Goal: Task Accomplishment & Management: Use online tool/utility

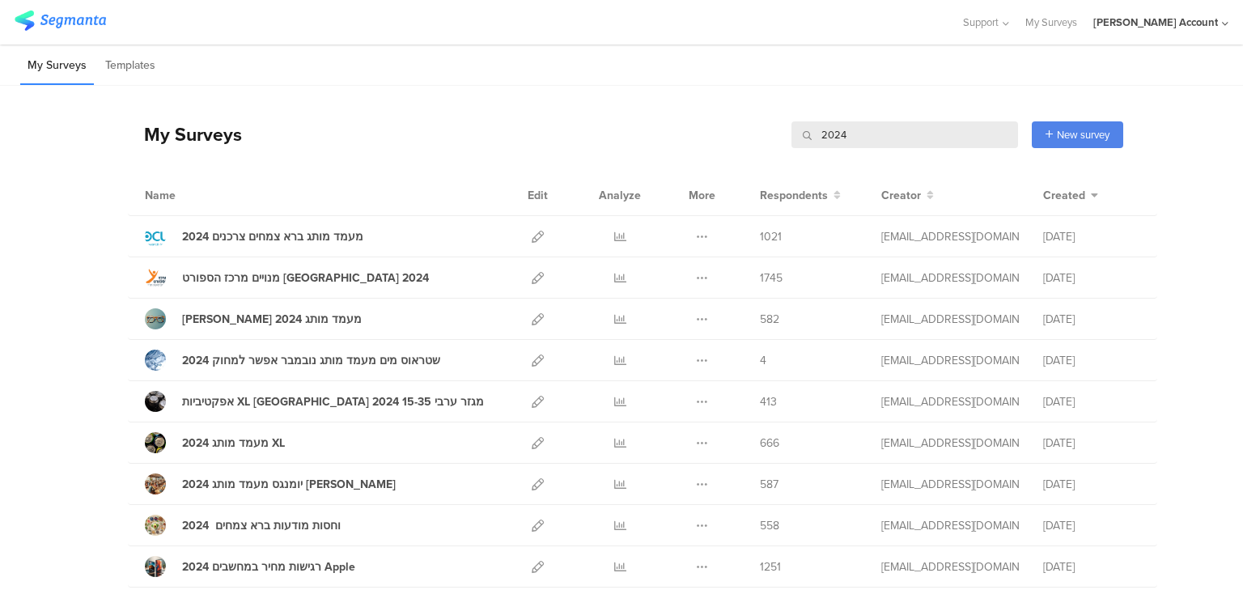
click at [832, 133] on input "2024" at bounding box center [905, 134] width 227 height 27
click at [833, 133] on input "2024" at bounding box center [905, 134] width 227 height 27
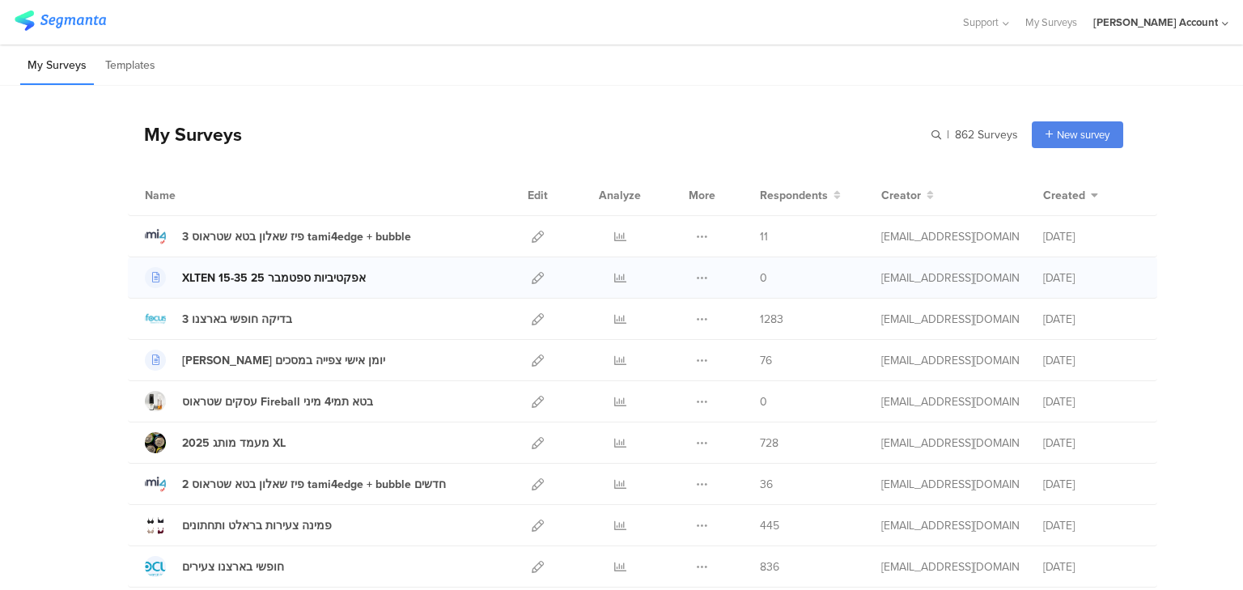
click at [336, 279] on div "XLTEN 15-35 אפקטיביות ספטמבר 25" at bounding box center [274, 278] width 184 height 17
click at [532, 278] on icon at bounding box center [538, 278] width 12 height 12
click at [262, 277] on div "XLTEN 15-35 אפקטיביות ספטמבר 25" at bounding box center [274, 278] width 184 height 17
click at [537, 360] on icon at bounding box center [538, 360] width 12 height 12
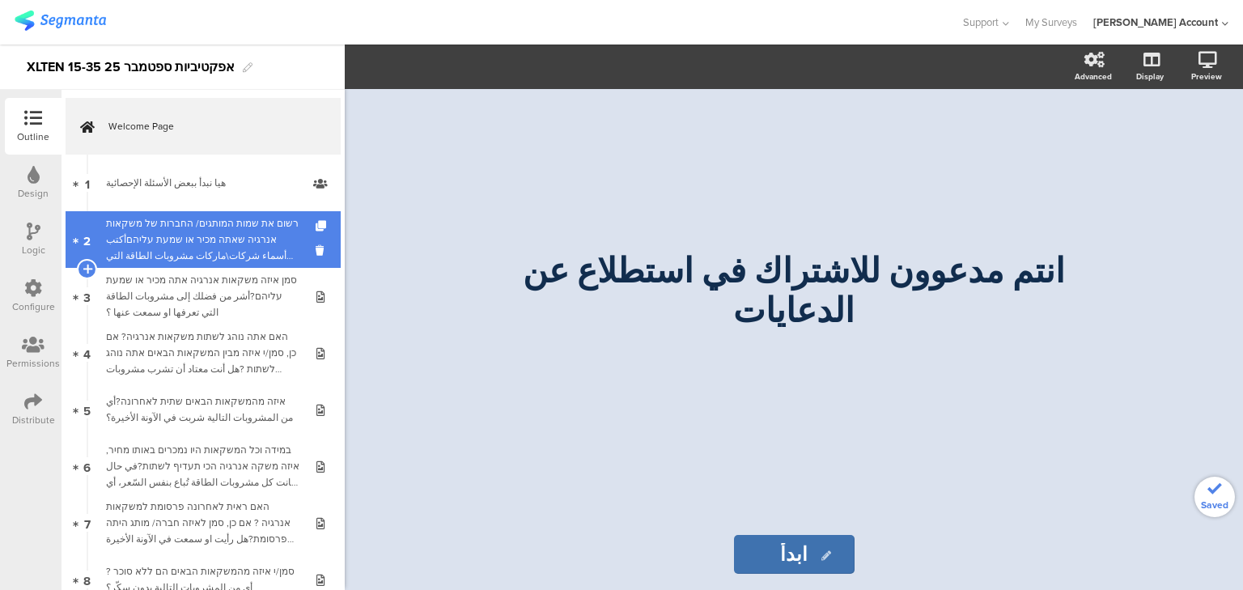
click at [202, 243] on div "רשום את שמות המותגים/ החברות של משקאות אנרגיה שאתה מכיר או שמעת עליהםأكتب أسماء…" at bounding box center [202, 239] width 193 height 49
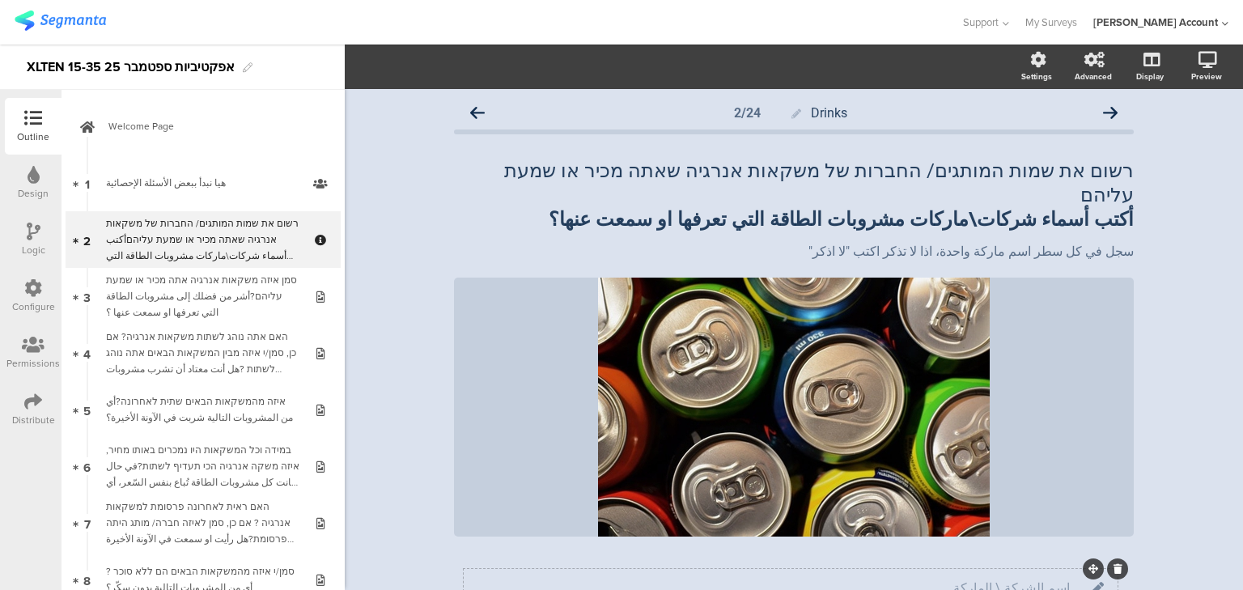
click at [924, 580] on input "اسم الشركة \ الماركة" at bounding box center [765, 587] width 609 height 15
click at [419, 61] on span "Field options" at bounding box center [428, 66] width 74 height 19
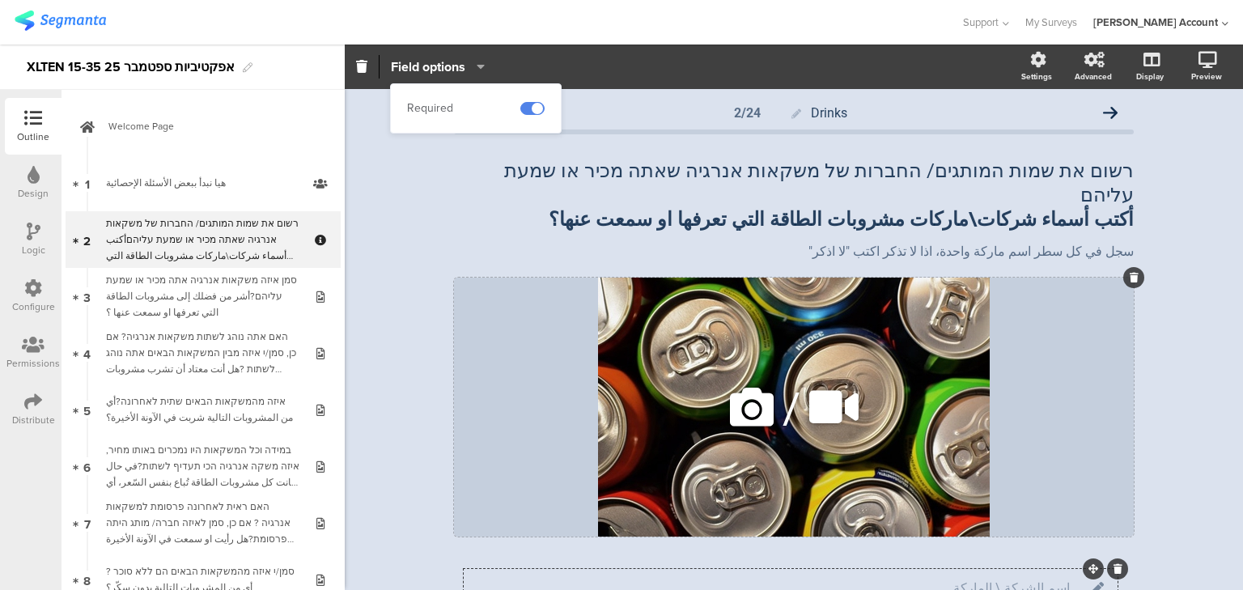
scroll to position [194, 0]
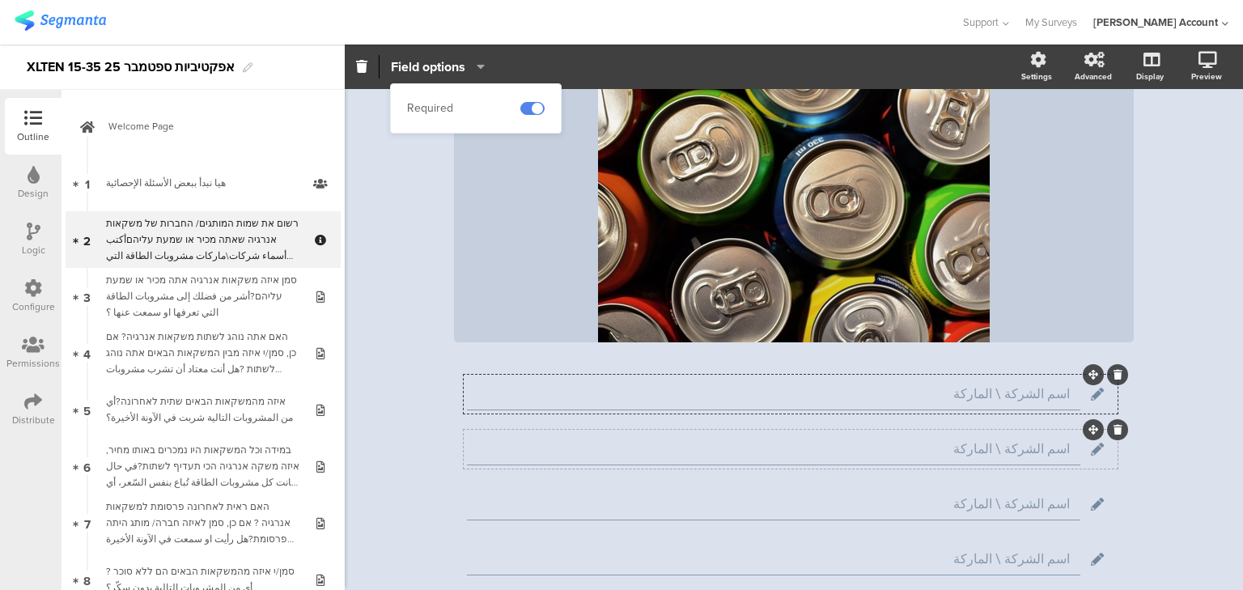
click at [901, 441] on input "اسم الشركة \ الماركة" at bounding box center [765, 448] width 609 height 15
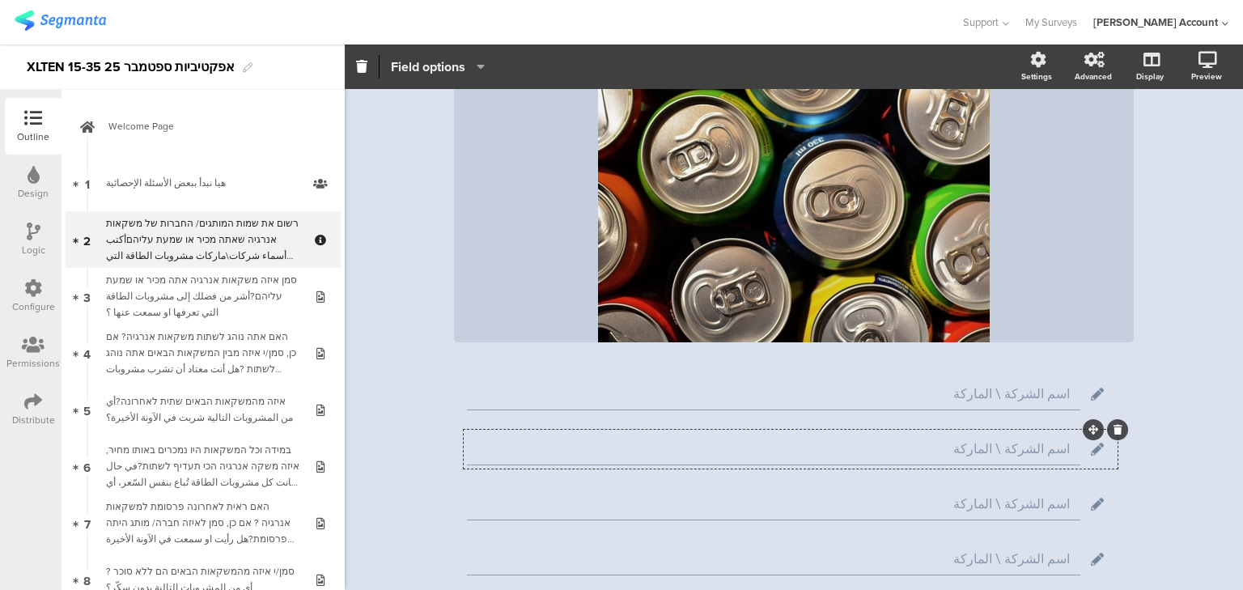
click at [427, 71] on span "Field options" at bounding box center [428, 66] width 74 height 19
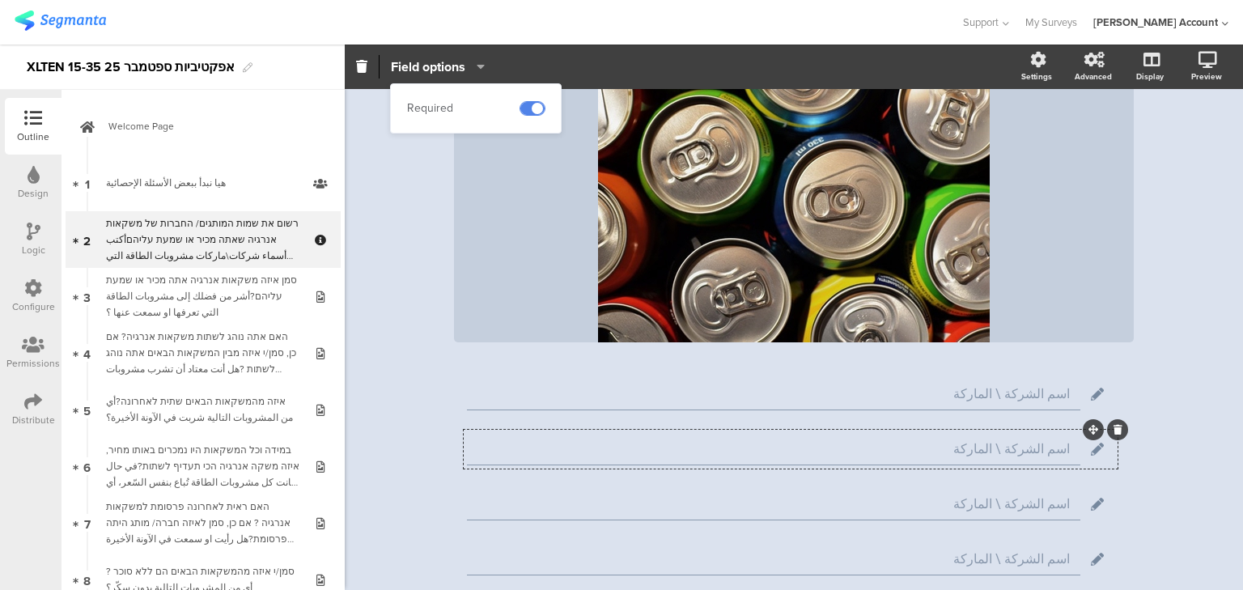
click at [528, 107] on span at bounding box center [532, 108] width 24 height 13
click at [954, 496] on input "اسم الشركة \ الماركة" at bounding box center [765, 503] width 609 height 15
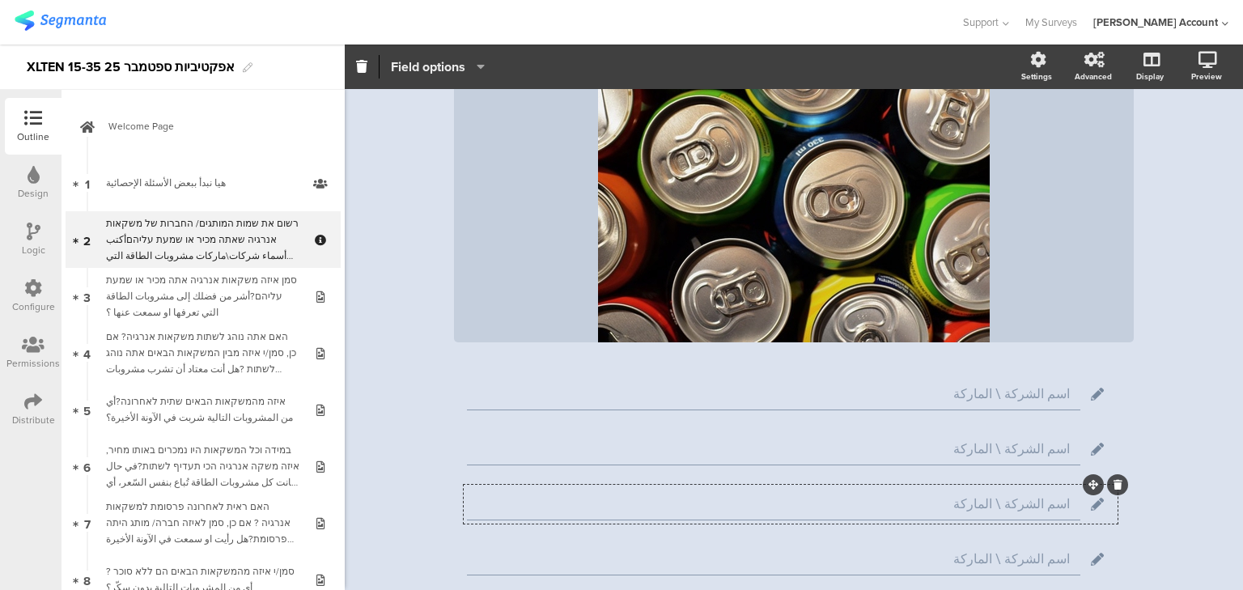
click at [405, 69] on span "Field options" at bounding box center [428, 66] width 74 height 19
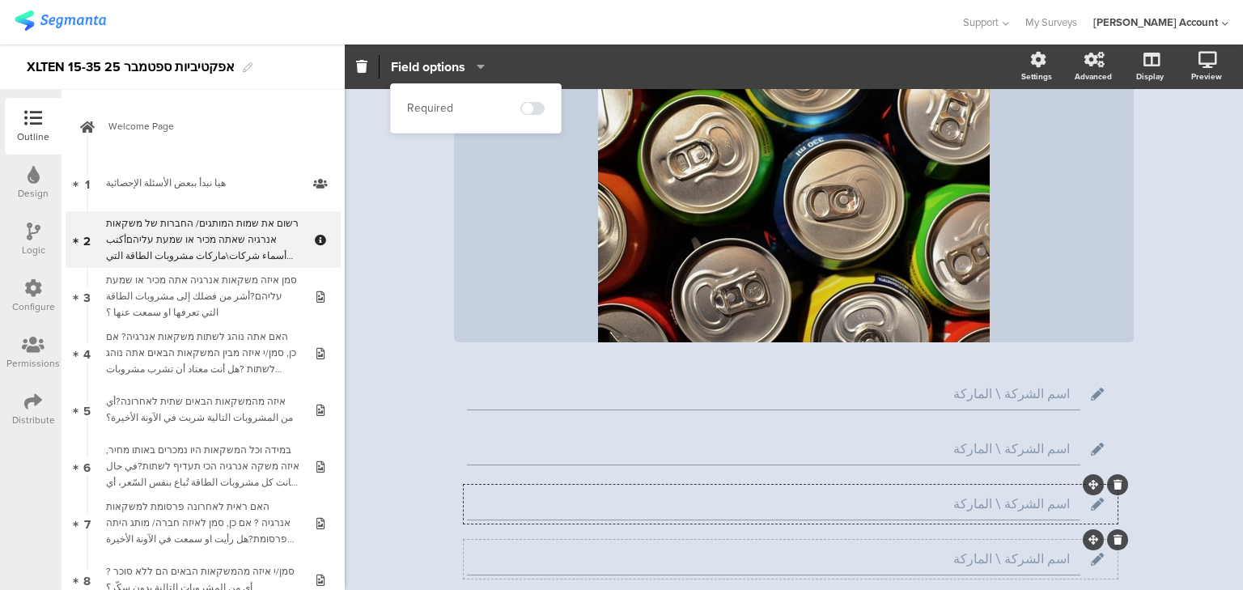
click at [889, 551] on input "اسم الشركة \ الماركة" at bounding box center [765, 558] width 609 height 15
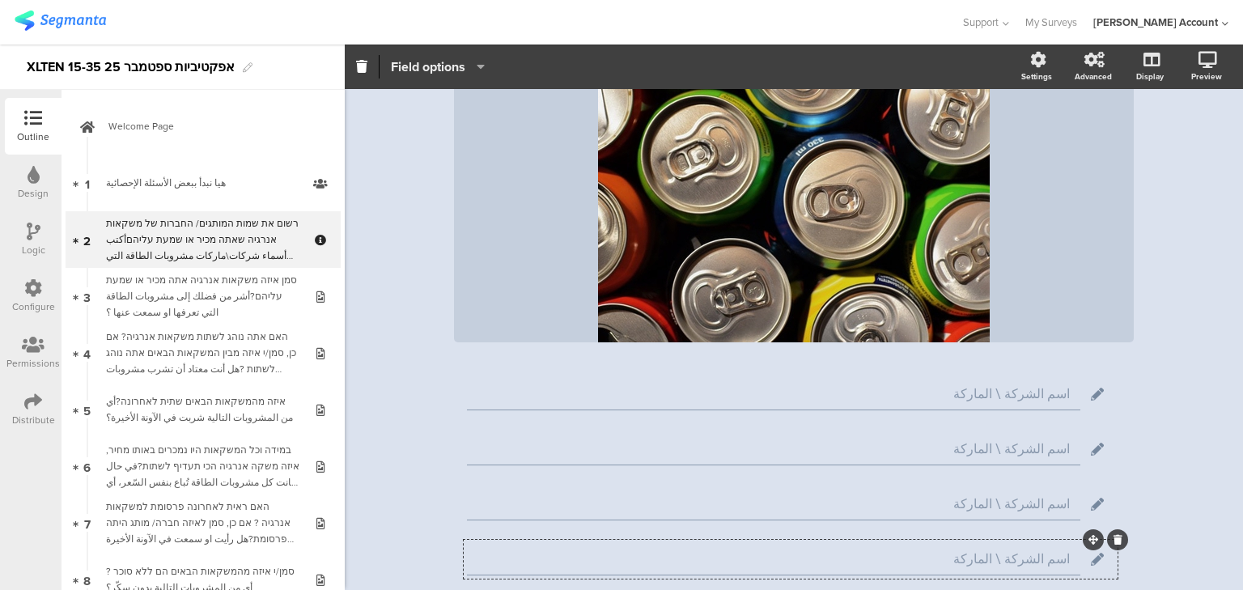
click at [427, 58] on span "Field options" at bounding box center [428, 66] width 74 height 19
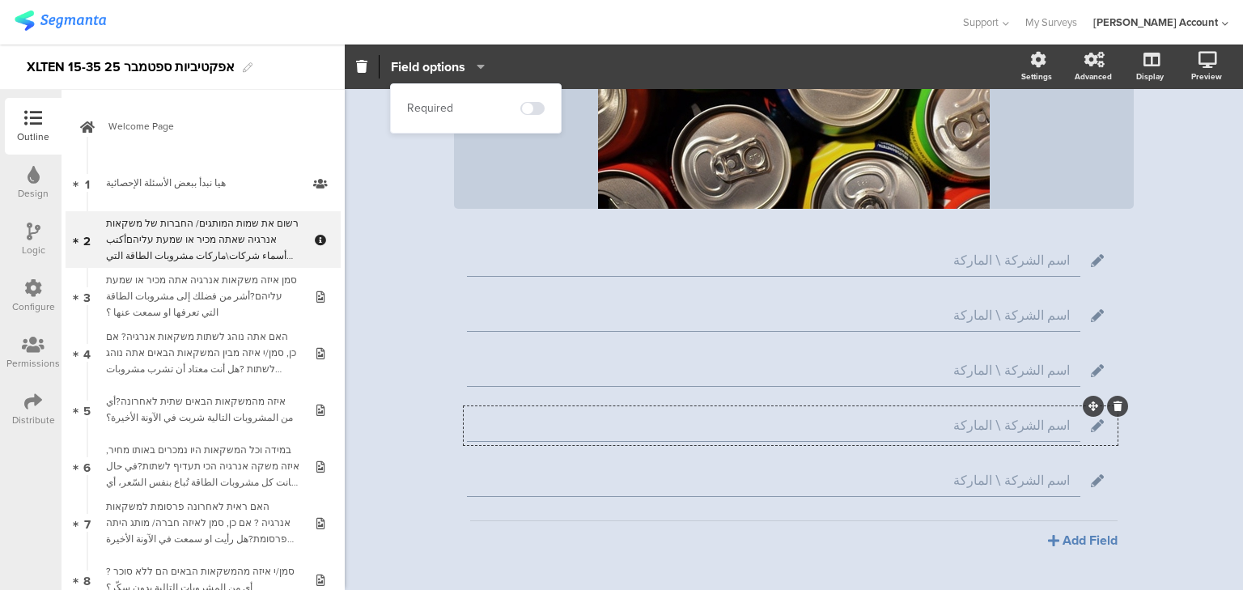
scroll to position [348, 0]
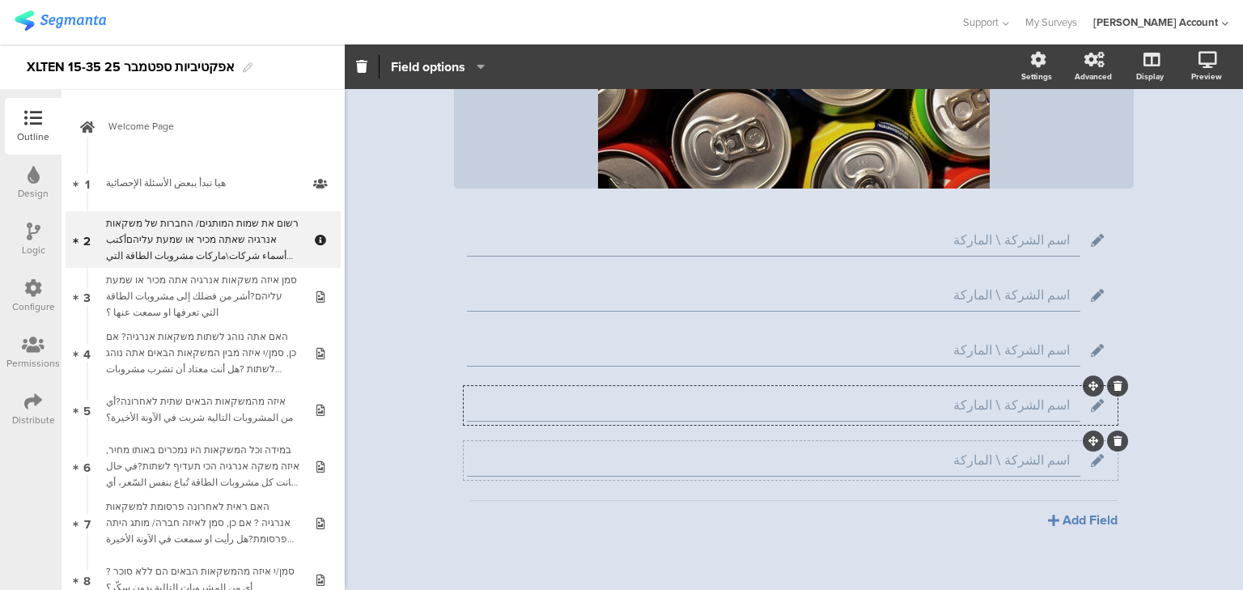
click at [917, 444] on div "اسم الشركة \ الماركة" at bounding box center [773, 460] width 613 height 32
click at [898, 452] on input "اسم الشركة \ الماركة" at bounding box center [765, 459] width 609 height 15
click at [397, 61] on span "Field options" at bounding box center [428, 66] width 74 height 19
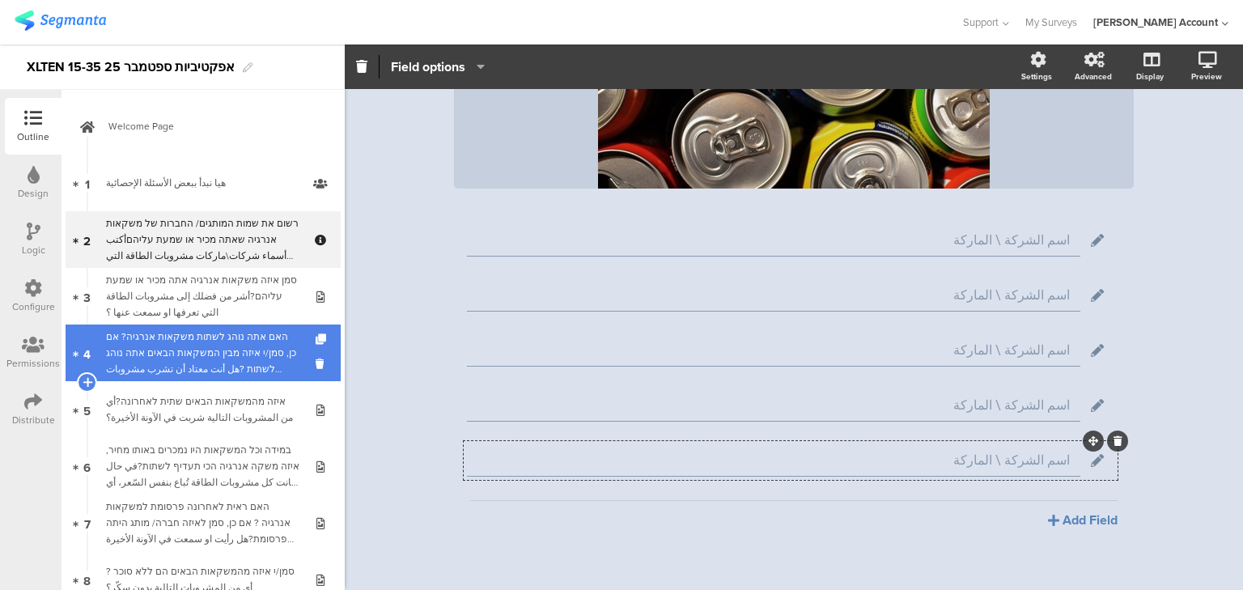
click at [208, 359] on div "האם אתה נוהג לשתות משקאות אנרגיה? אם כן, סמן/י איזה מבין המשקאות הבאים אתה נוהג…" at bounding box center [202, 353] width 193 height 49
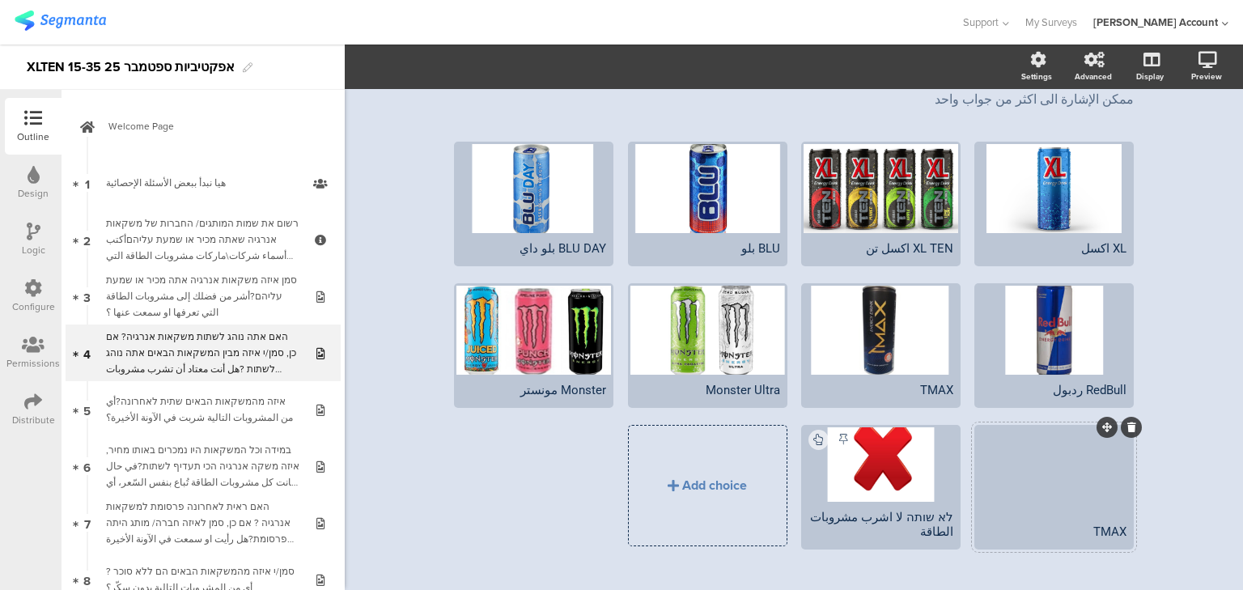
click at [1127, 422] on icon at bounding box center [1131, 427] width 9 height 10
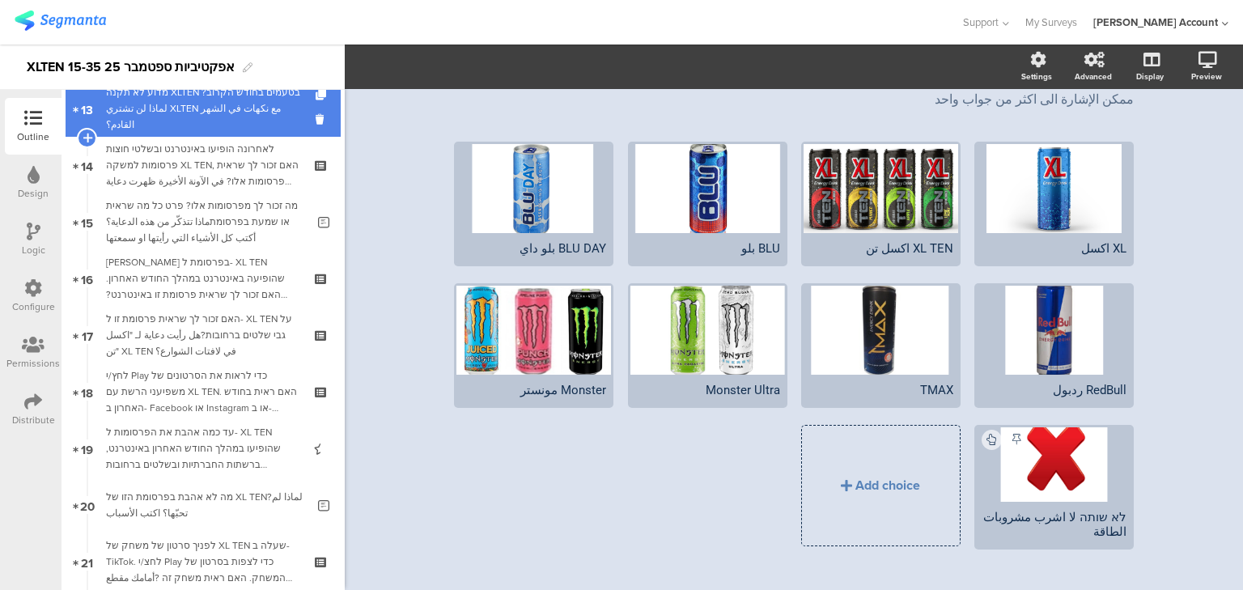
scroll to position [842, 0]
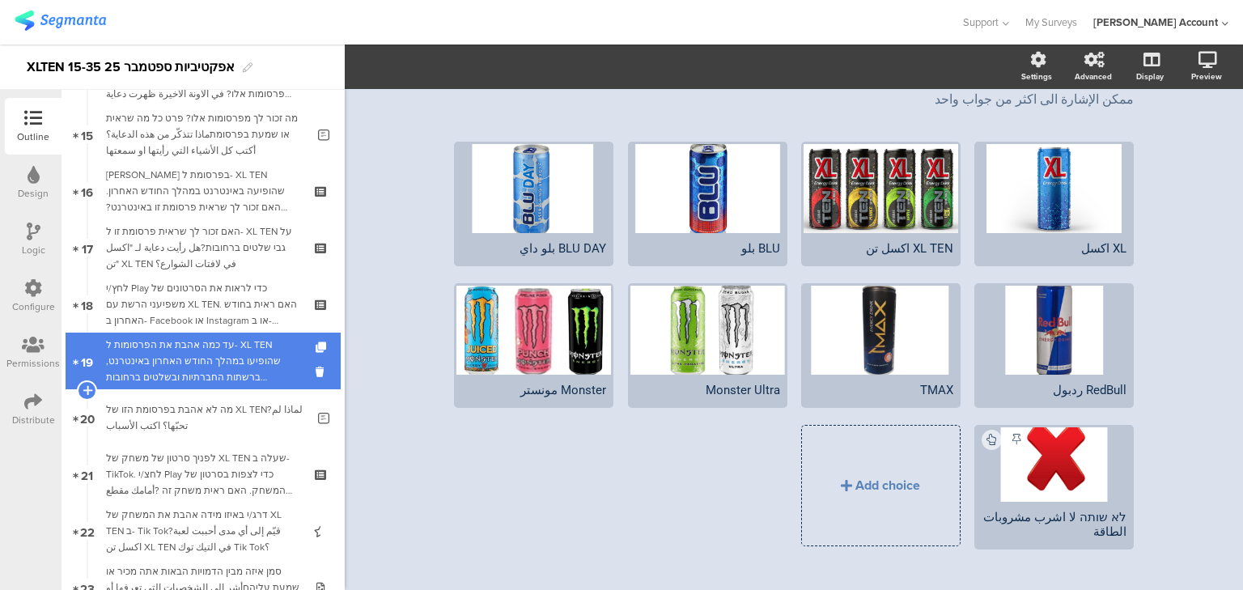
click at [145, 358] on div "עד כמה אהבת את הפרסומות ל- XL TEN שהופיעו במהלך החודש האחרון באינטרנט, ברשתות ה…" at bounding box center [202, 361] width 193 height 49
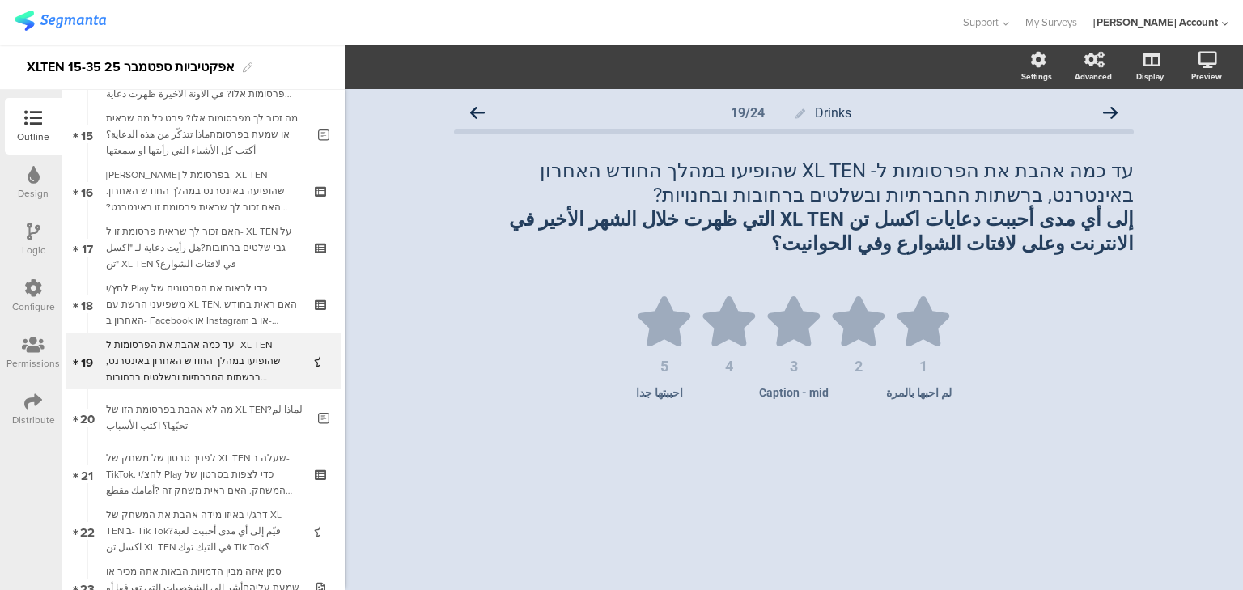
click at [32, 240] on icon at bounding box center [34, 232] width 14 height 18
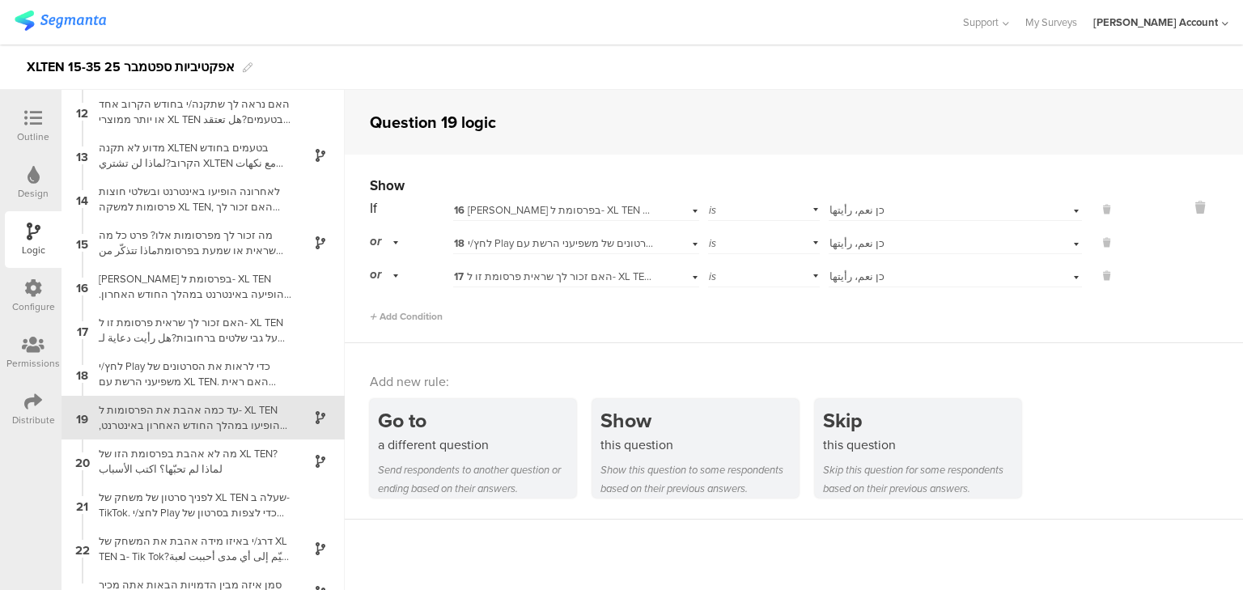
scroll to position [549, 0]
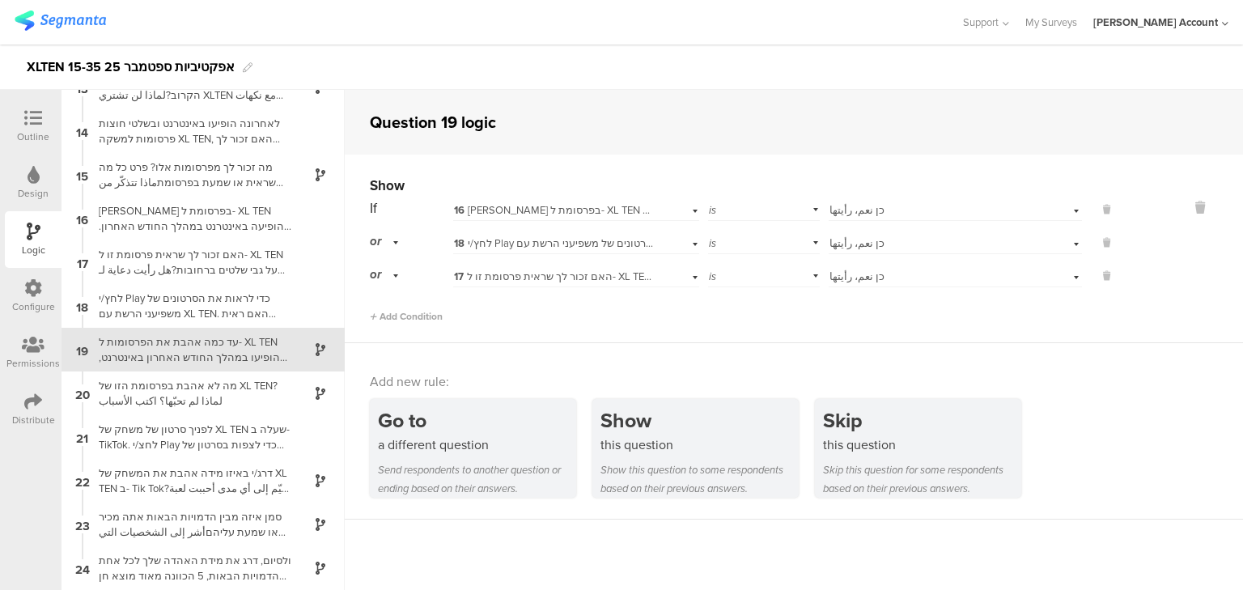
click at [16, 101] on div "Outline" at bounding box center [33, 126] width 57 height 57
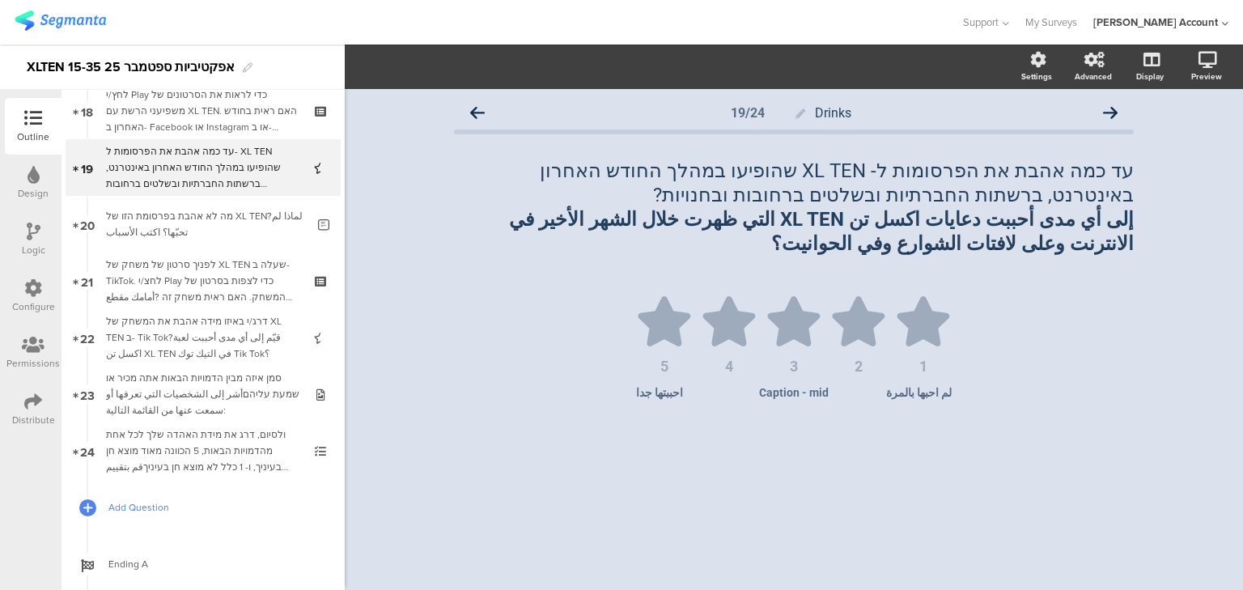
scroll to position [1131, 0]
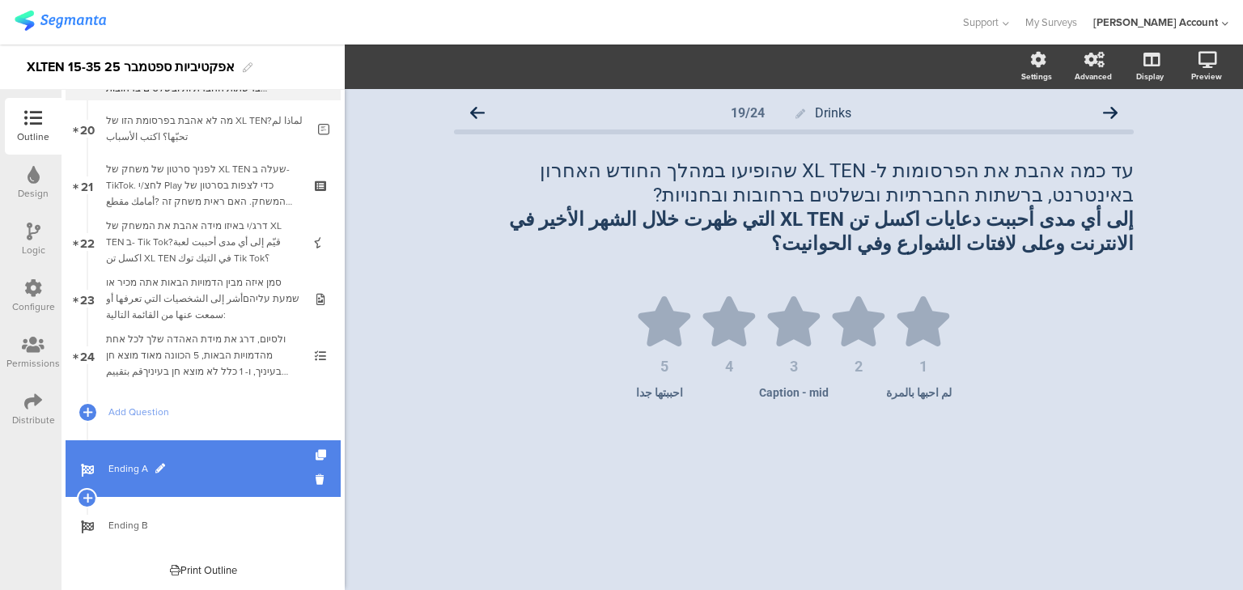
click at [129, 465] on span "Ending A" at bounding box center [211, 469] width 207 height 16
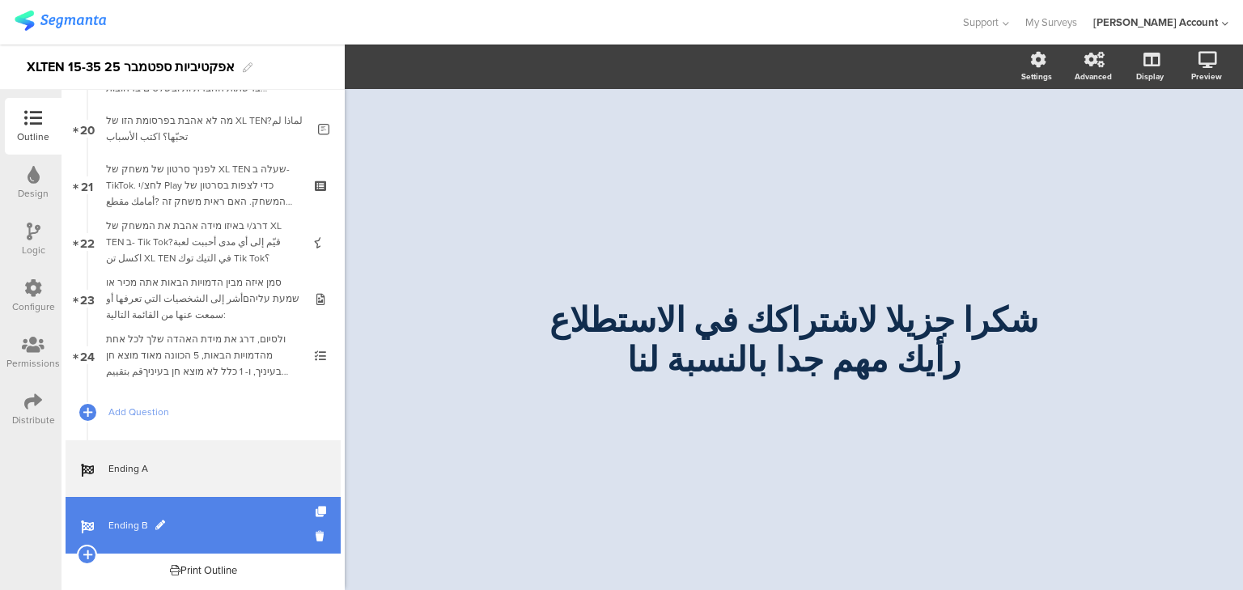
click at [119, 519] on span "Ending B" at bounding box center [211, 525] width 207 height 16
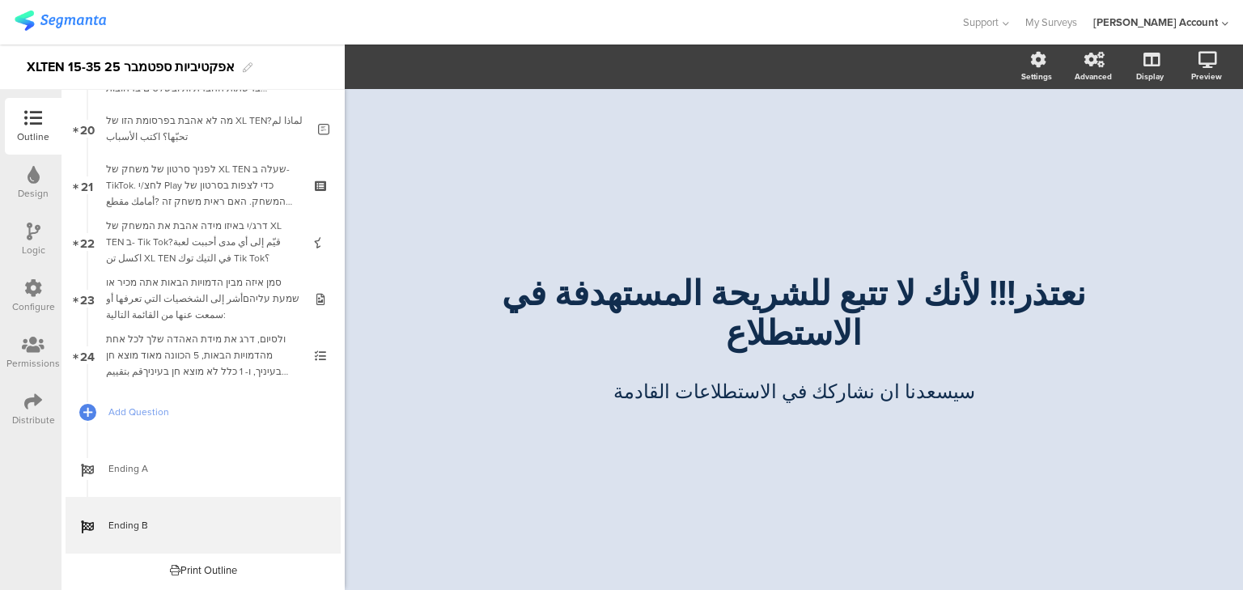
click at [26, 411] on div at bounding box center [33, 403] width 18 height 20
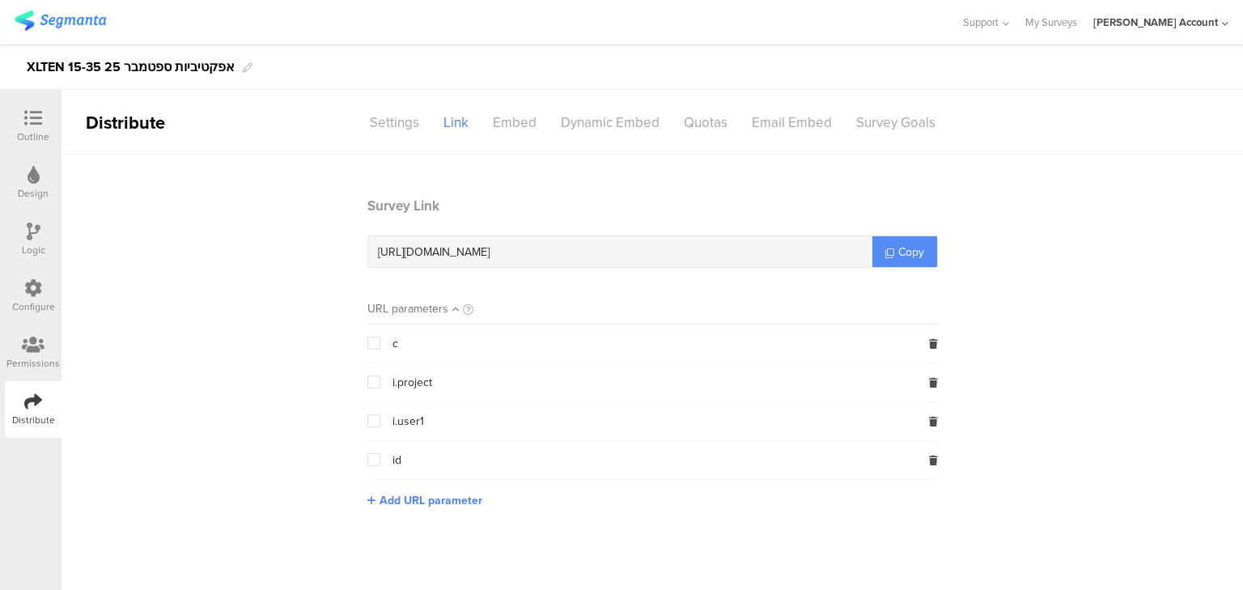
click at [913, 248] on span "Copy" at bounding box center [911, 252] width 26 height 17
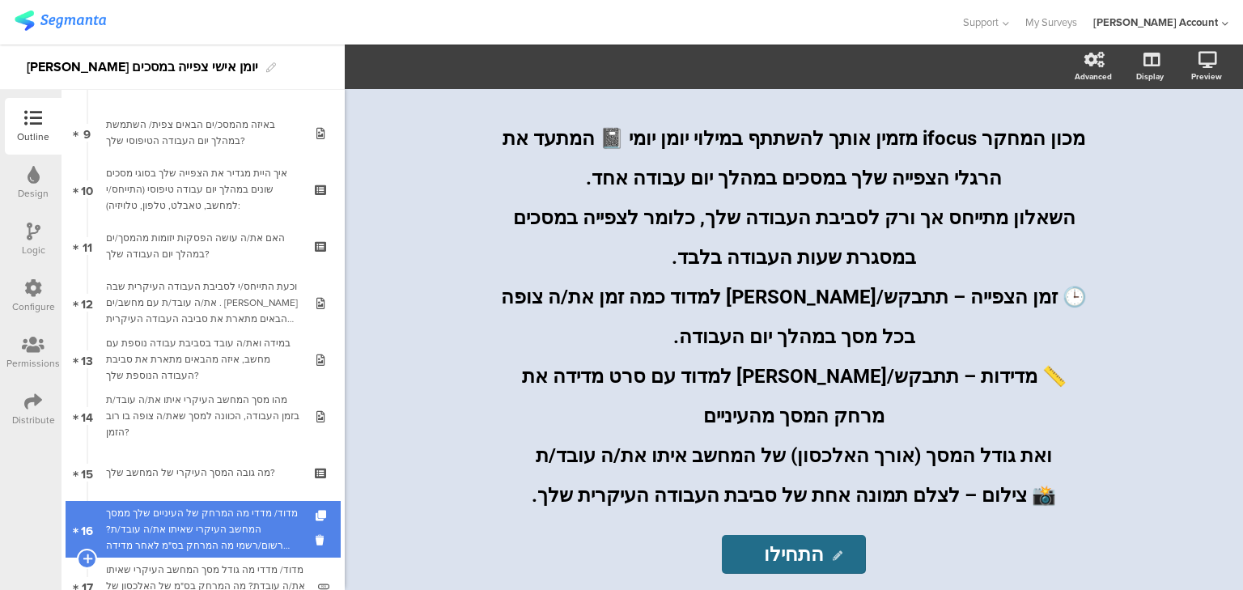
scroll to position [583, 0]
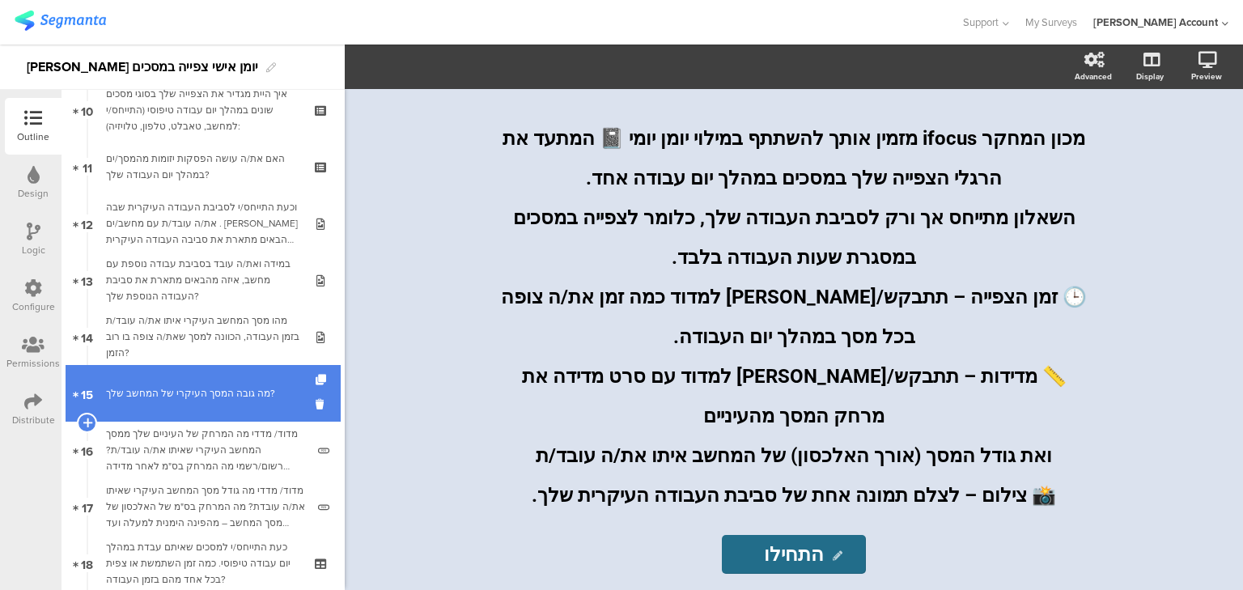
click at [152, 395] on div "מה גובה המסך העיקרי של המחשב שלך?" at bounding box center [202, 393] width 193 height 16
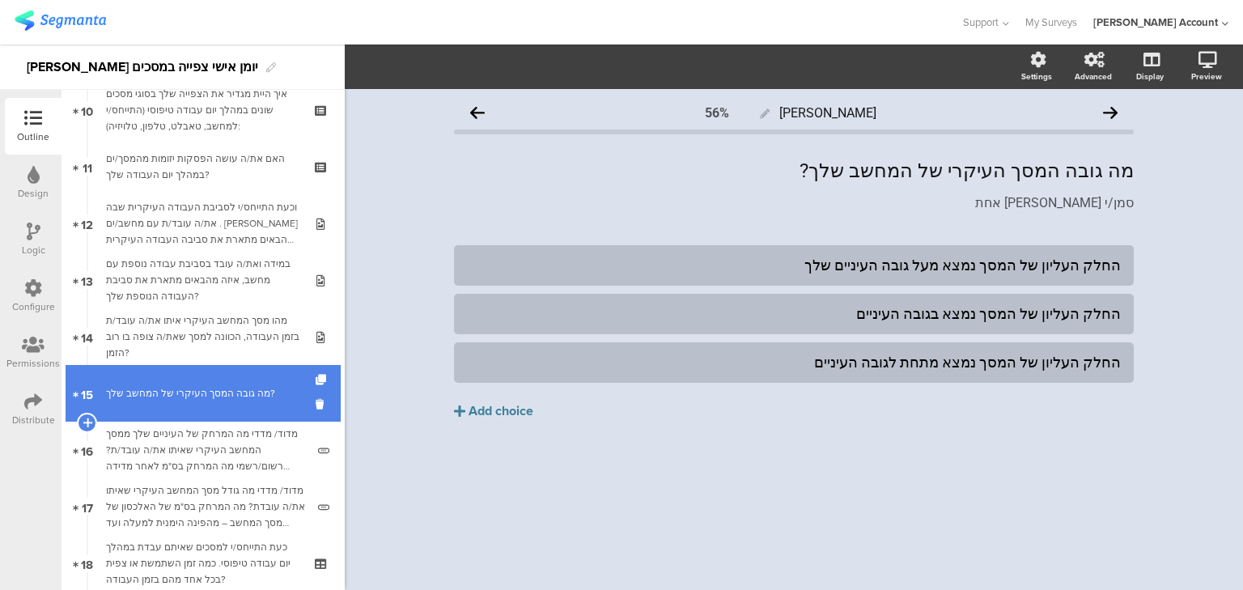
click at [152, 395] on div "מה גובה המסך העיקרי של המחשב שלך?" at bounding box center [202, 393] width 193 height 16
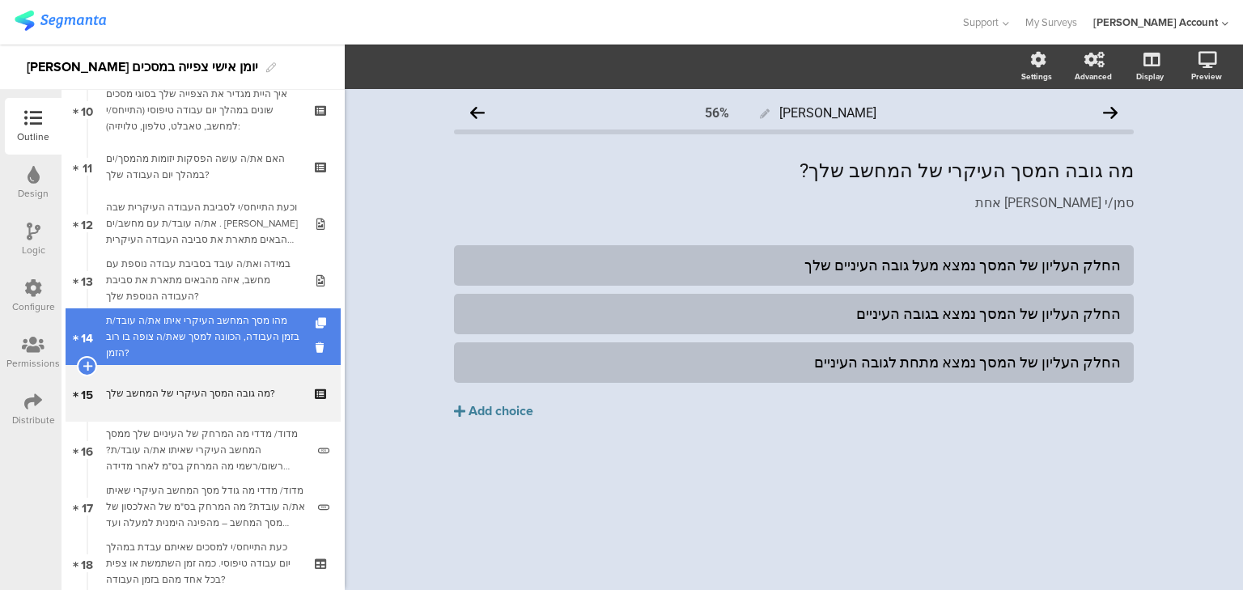
click at [139, 330] on div "מהו מסך המחשב העיקרי איתו את/ה עובד/ת בזמן העבודה, הכוונה למסך שאת/ה צופה בו רו…" at bounding box center [202, 336] width 193 height 49
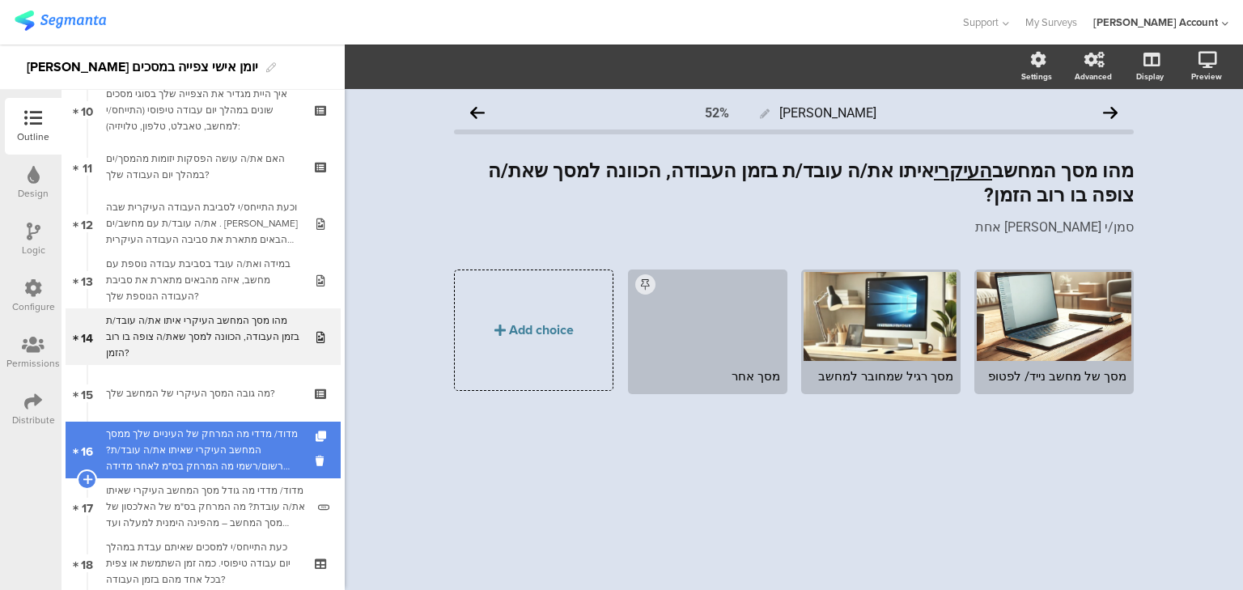
click at [264, 460] on div "מדוד/ מדדי מה המרחק של העיניים שלך ממסך המחשב העיקרי שאיתו את/ה עובד/ת? רשום/רש…" at bounding box center [206, 450] width 200 height 49
